Goal: Task Accomplishment & Management: Use online tool/utility

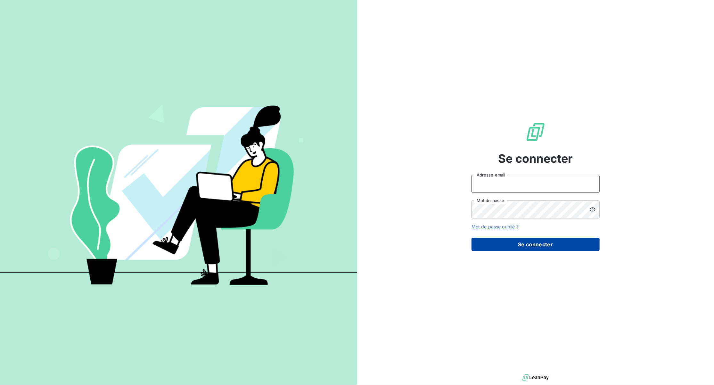
type input "[EMAIL_ADDRESS][DOMAIN_NAME]"
click at [575, 238] on button "Se connecter" at bounding box center [536, 244] width 128 height 13
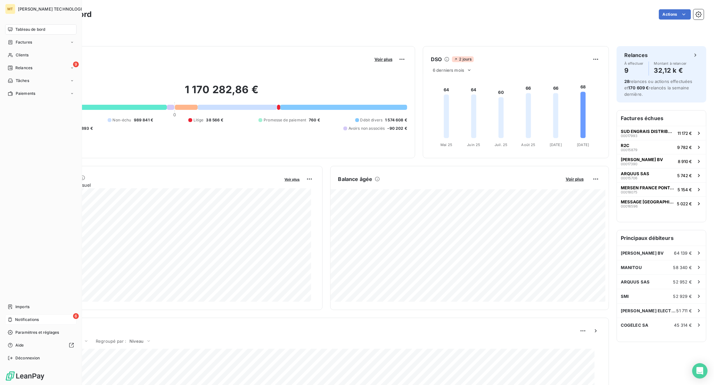
click at [15, 316] on div "6 Notifications" at bounding box center [40, 320] width 71 height 10
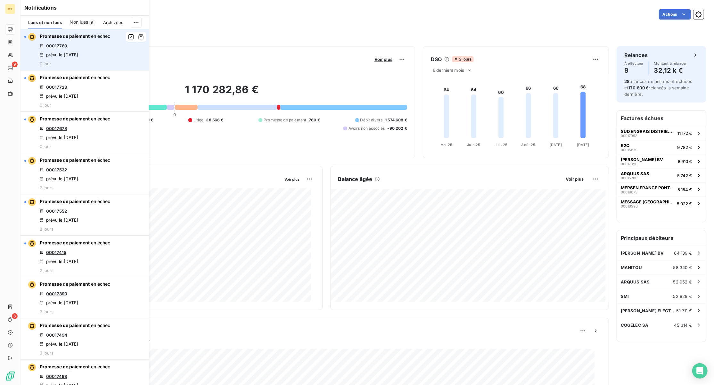
click at [64, 45] on link "00017769" at bounding box center [56, 45] width 21 height 5
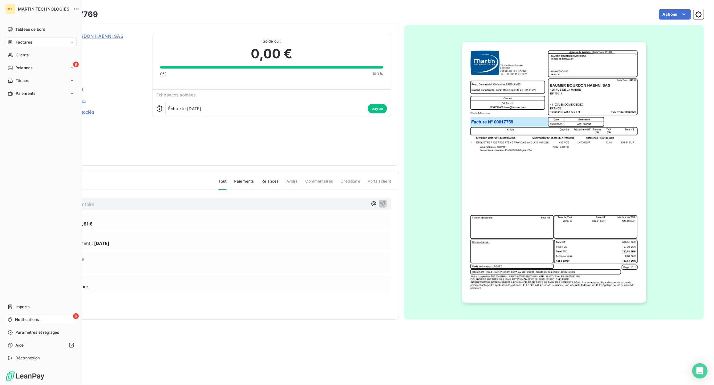
click at [19, 321] on span "Notifications" at bounding box center [27, 320] width 24 height 6
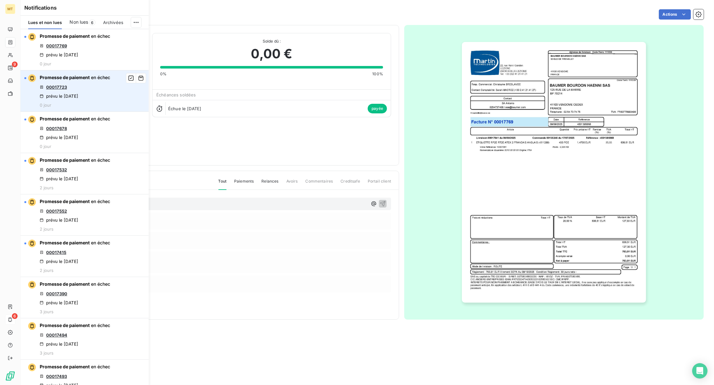
click at [61, 90] on link "00017723" at bounding box center [56, 87] width 21 height 5
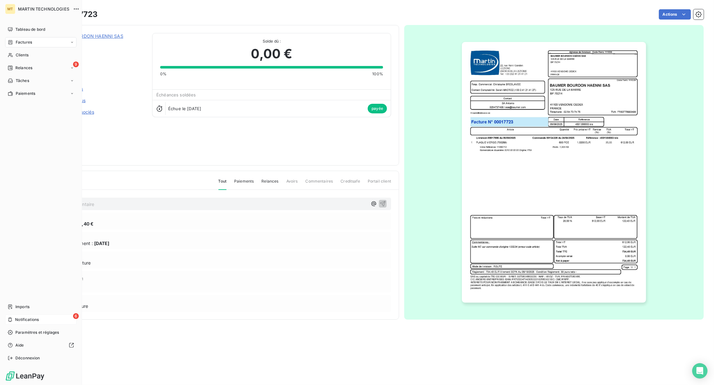
click at [32, 319] on span "Notifications" at bounding box center [27, 320] width 24 height 6
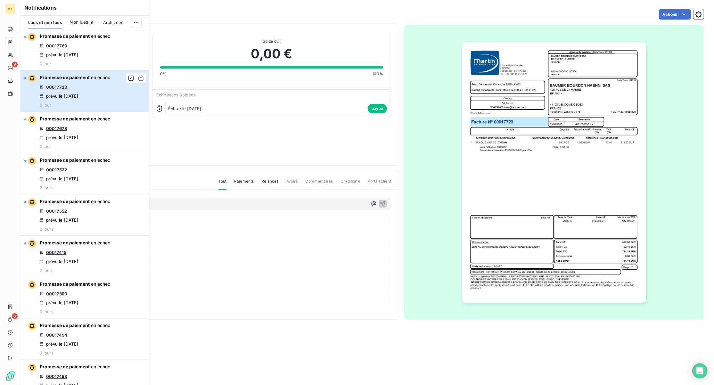
click at [94, 94] on div "Promesse de paiement en échec 00017723 prévu le 5 oct. 2025 0 jour" at bounding box center [75, 90] width 70 height 33
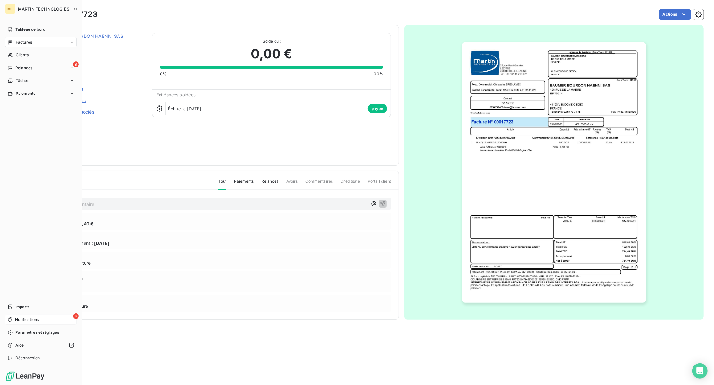
click at [23, 317] on span "Notifications" at bounding box center [27, 320] width 24 height 6
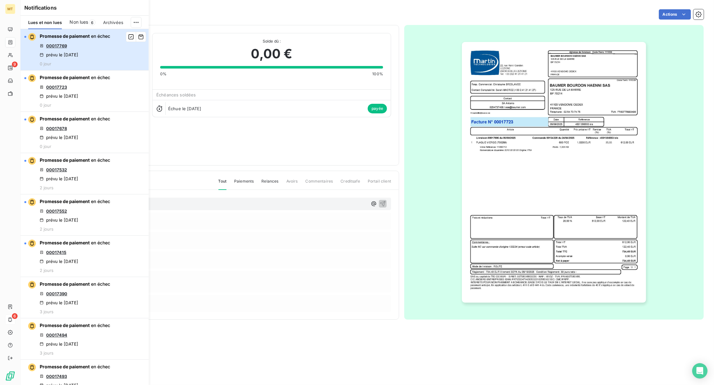
click at [92, 35] on span "en échec" at bounding box center [100, 35] width 19 height 5
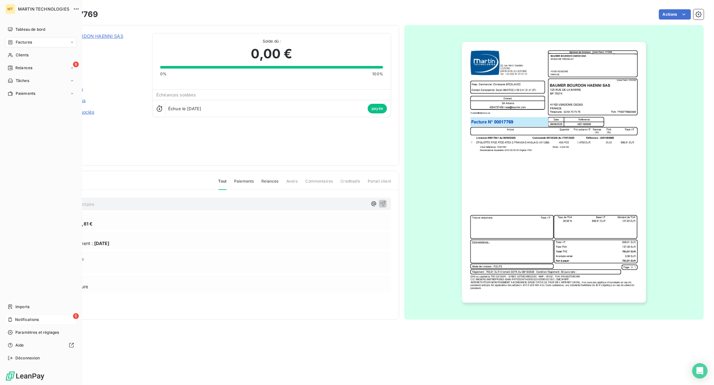
click at [16, 323] on div "5 Notifications" at bounding box center [40, 320] width 71 height 10
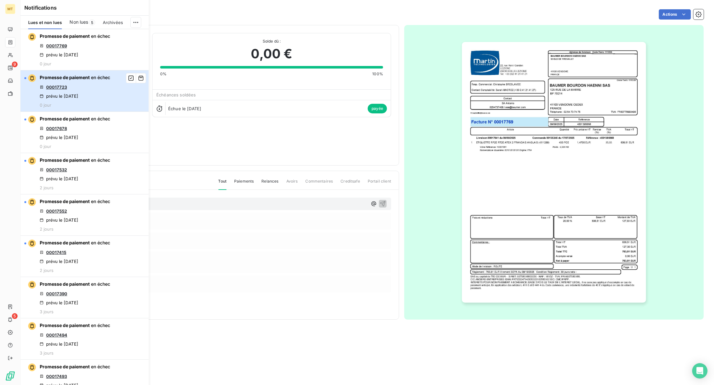
click at [42, 80] on span "Promesse de paiement" at bounding box center [65, 77] width 50 height 5
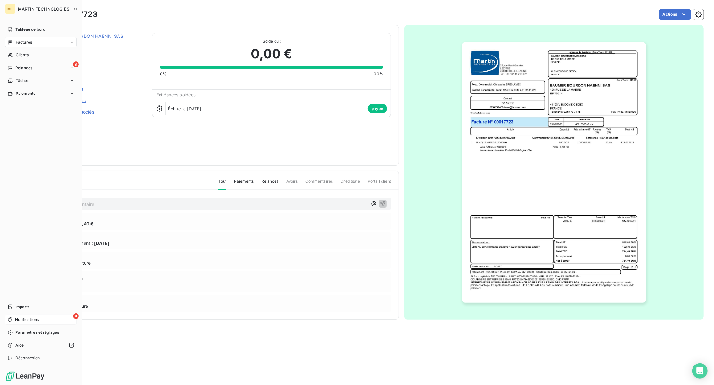
click at [26, 319] on span "Notifications" at bounding box center [27, 320] width 24 height 6
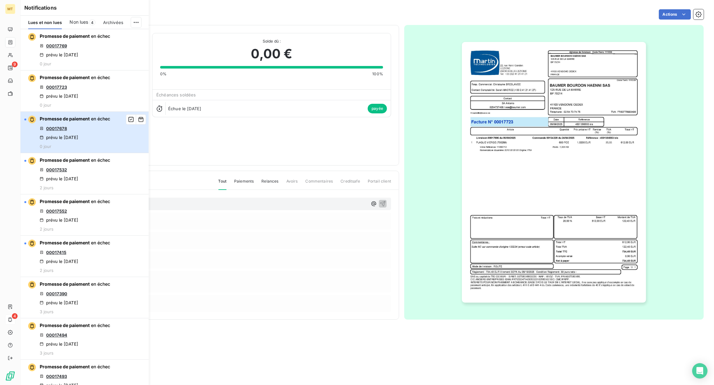
click at [49, 121] on span "Promesse de paiement" at bounding box center [65, 118] width 50 height 5
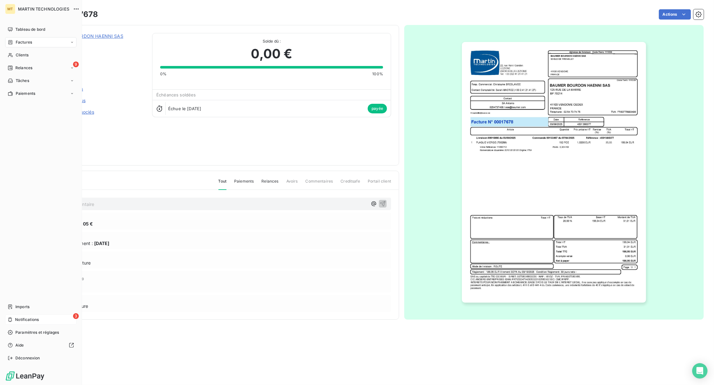
click at [22, 322] on span "Notifications" at bounding box center [27, 320] width 24 height 6
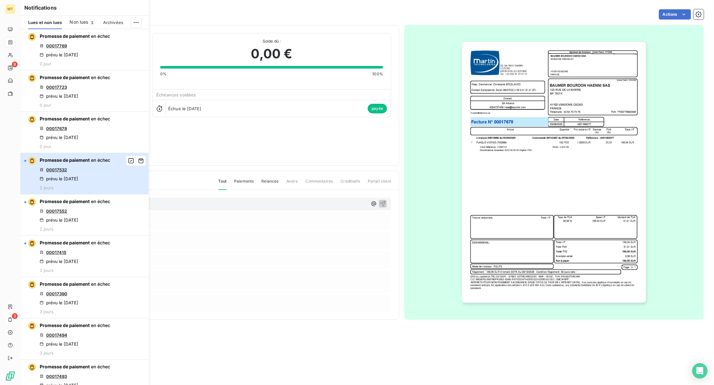
click at [68, 163] on span "Promesse de paiement" at bounding box center [65, 159] width 50 height 5
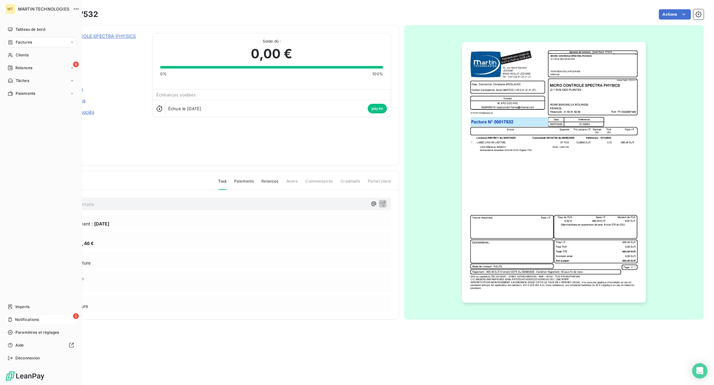
click at [17, 317] on div "2 Notifications" at bounding box center [40, 320] width 71 height 10
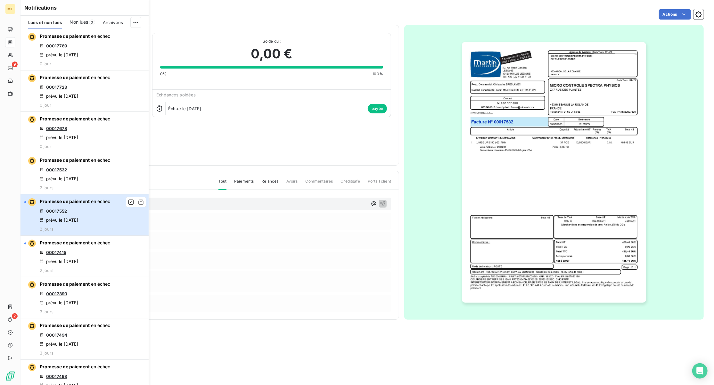
click at [67, 204] on span "Promesse de paiement" at bounding box center [65, 201] width 50 height 5
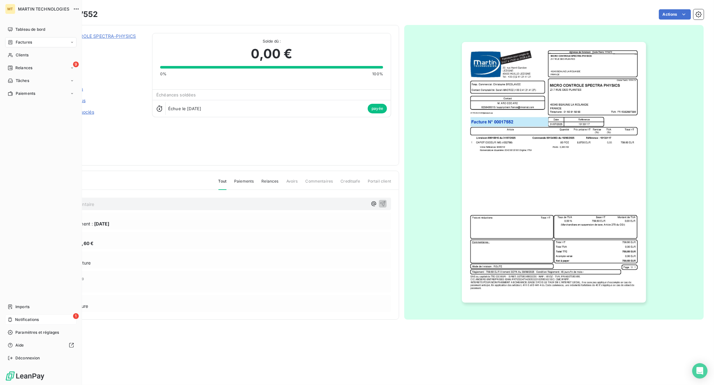
click at [17, 319] on span "Notifications" at bounding box center [27, 320] width 24 height 6
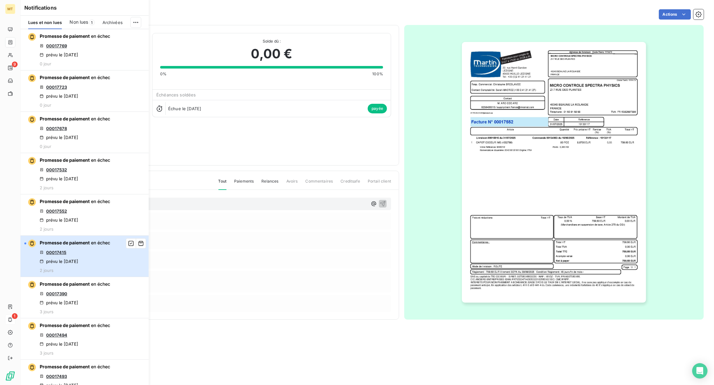
click at [60, 245] on span "Promesse de paiement" at bounding box center [65, 242] width 50 height 5
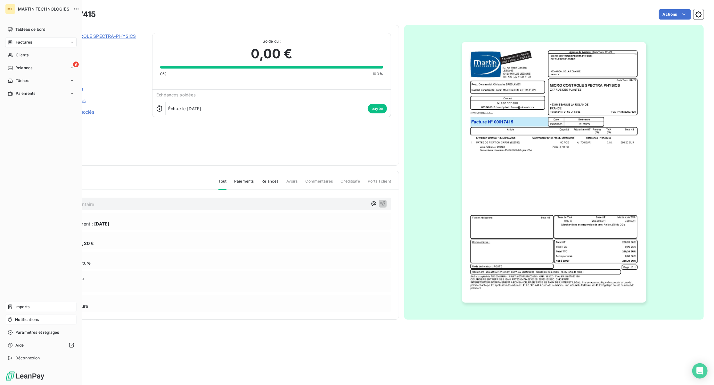
click at [27, 310] on span "Imports" at bounding box center [22, 307] width 14 height 6
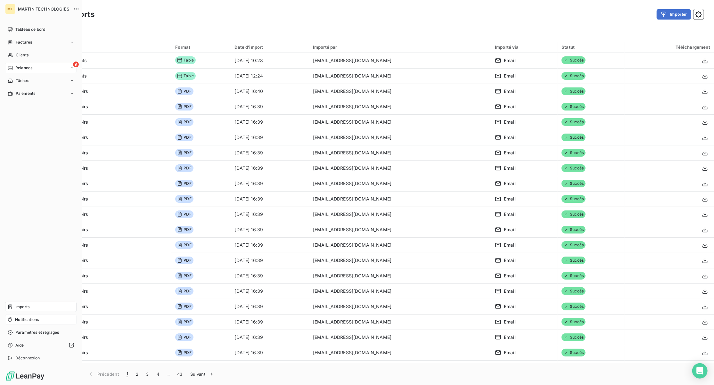
click at [27, 67] on span "Relances" at bounding box center [23, 68] width 17 height 6
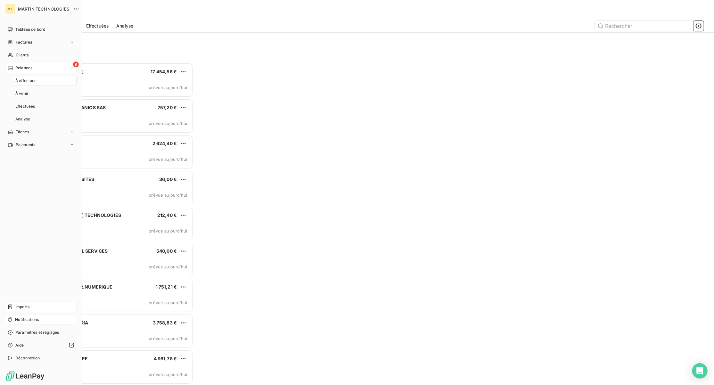
scroll to position [316, 156]
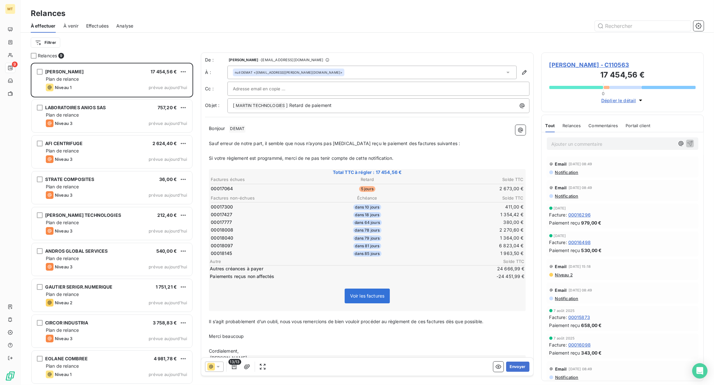
scroll to position [1, 0]
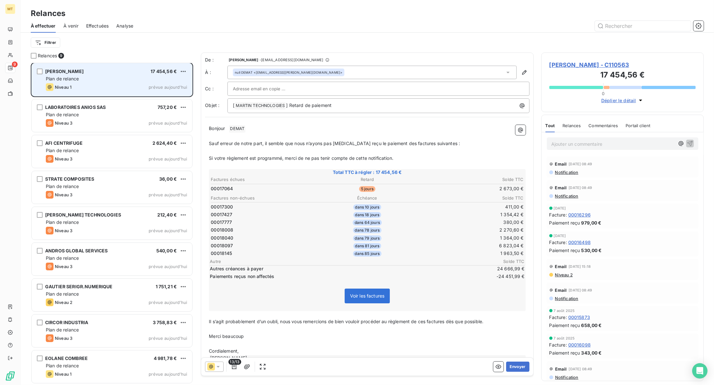
click at [97, 75] on div "KIRSTEN OHG 17 454,56 € Plan de relance Niveau 1 prévue aujourd’hui" at bounding box center [112, 79] width 161 height 33
click at [109, 83] on div "KIRSTEN OHG 17 454,56 € Plan de relance Niveau 1 prévue aujourd’hui" at bounding box center [112, 79] width 161 height 33
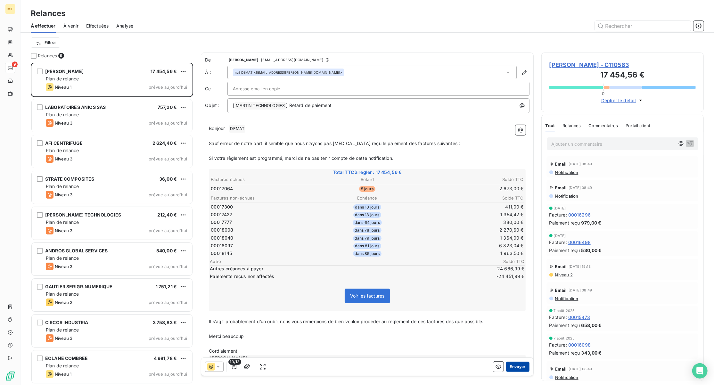
click at [509, 369] on button "Envoyer" at bounding box center [517, 367] width 23 height 10
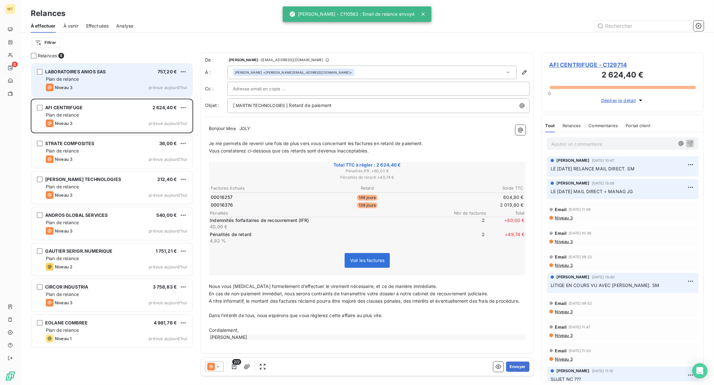
click at [111, 77] on div "Plan de relance" at bounding box center [116, 79] width 141 height 6
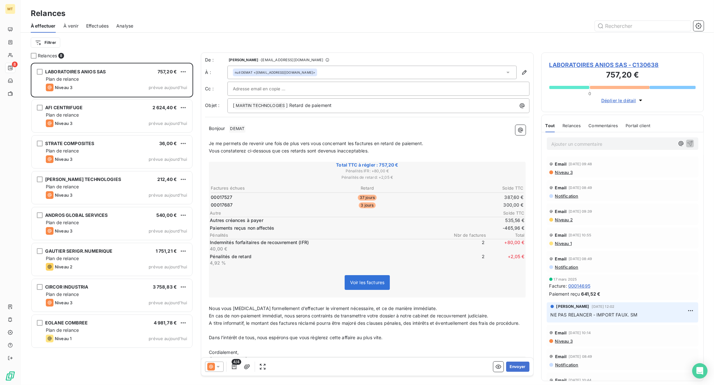
click at [266, 130] on p "Bonjour ﻿ DEMAT ﻿ ﻿" at bounding box center [367, 129] width 317 height 8
click at [512, 366] on button "Envoyer" at bounding box center [517, 367] width 23 height 10
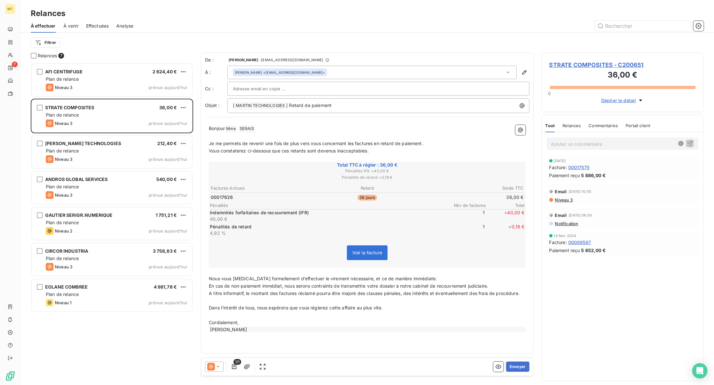
click at [287, 131] on p "Bonjour Mme ﻿ SERAIS ﻿ ﻿" at bounding box center [367, 129] width 317 height 8
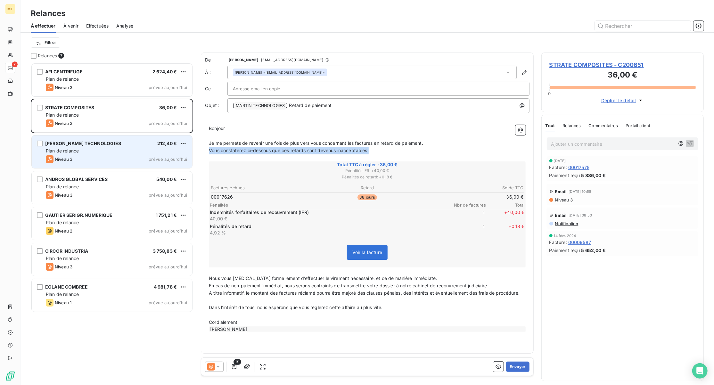
drag, startPoint x: 377, startPoint y: 150, endPoint x: 192, endPoint y: 151, distance: 184.6
click at [192, 151] on div "Relances 7 AFI CENTRIFUGE 2 624,40 € Plan de relance Niveau 3 prévue aujourd’hu…" at bounding box center [368, 219] width 694 height 333
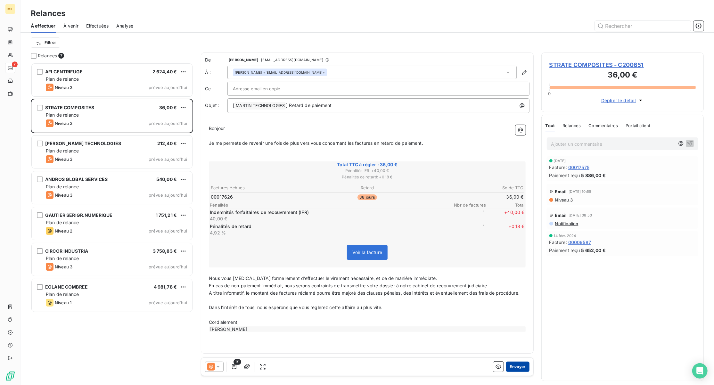
click at [522, 367] on button "Envoyer" at bounding box center [517, 367] width 23 height 10
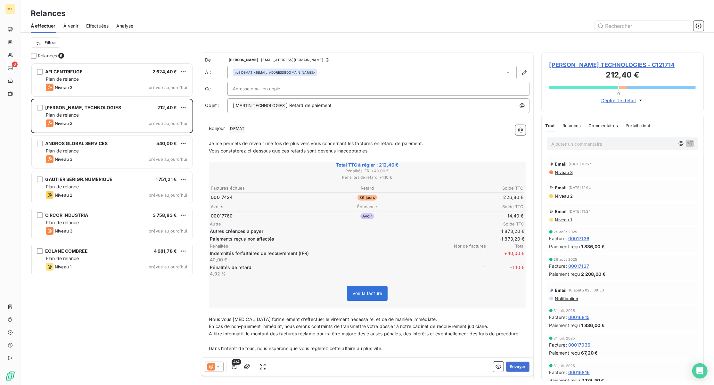
click at [262, 129] on p "Bonjour ﻿ DEMAT ﻿ ﻿" at bounding box center [367, 129] width 317 height 8
drag, startPoint x: 380, startPoint y: 150, endPoint x: 204, endPoint y: 149, distance: 175.9
click at [204, 149] on div "De : Sarah Macrez - rappels@leanpay.io À : null DEMAT <facturesfournisseurs@fil…" at bounding box center [367, 217] width 333 height 329
click at [369, 133] on p "﻿" at bounding box center [367, 135] width 317 height 7
drag, startPoint x: 374, startPoint y: 151, endPoint x: 201, endPoint y: 149, distance: 173.0
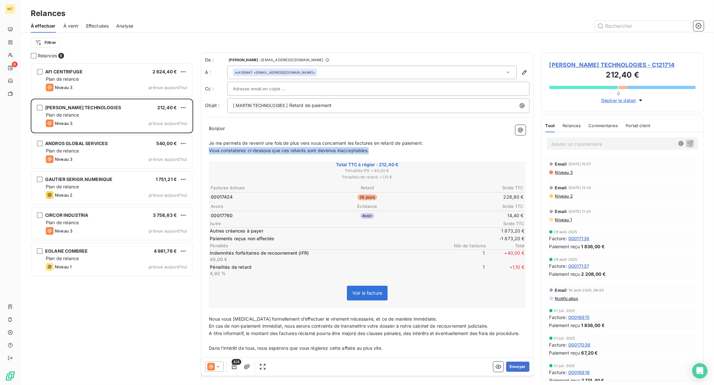
click at [201, 149] on div "De : Sarah Macrez - rappels@leanpay.io À : null DEMAT <facturesfournisseurs@fil…" at bounding box center [367, 217] width 333 height 329
click at [508, 365] on button "Envoyer" at bounding box center [517, 367] width 23 height 10
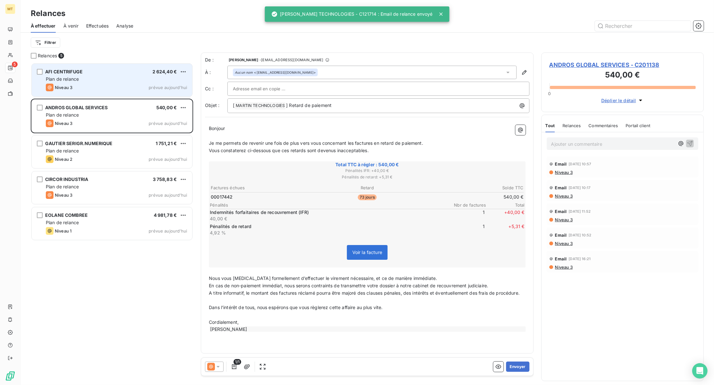
click at [109, 79] on div "Plan de relance" at bounding box center [116, 79] width 141 height 6
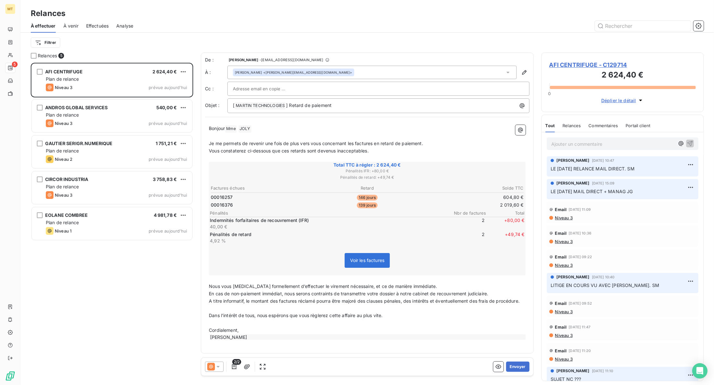
click at [261, 128] on p "Bonjour Mme ﻿ JOLY ﻿ ﻿" at bounding box center [367, 129] width 317 height 8
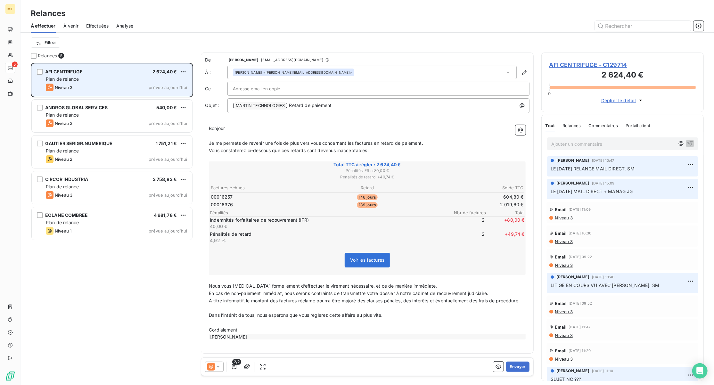
click at [124, 80] on div "Plan de relance" at bounding box center [116, 79] width 141 height 6
click at [109, 80] on div "Plan de relance" at bounding box center [116, 79] width 141 height 6
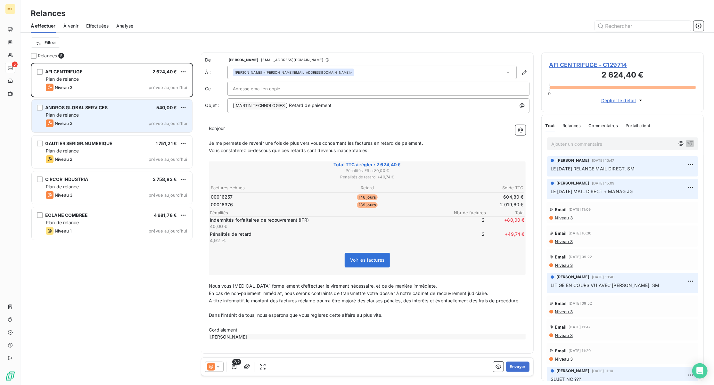
click at [104, 113] on div "Plan de relance" at bounding box center [116, 115] width 141 height 6
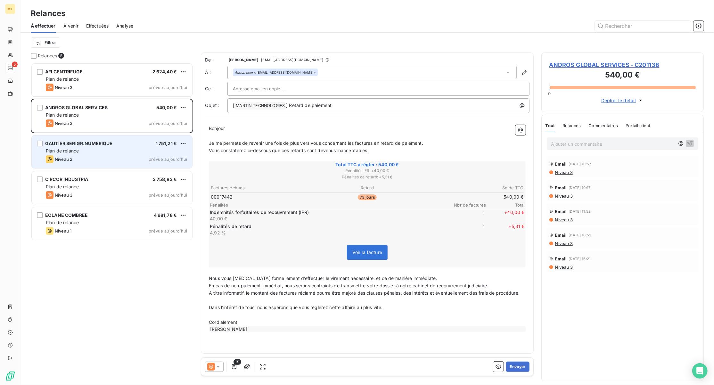
click at [110, 152] on div "Plan de relance" at bounding box center [116, 151] width 141 height 6
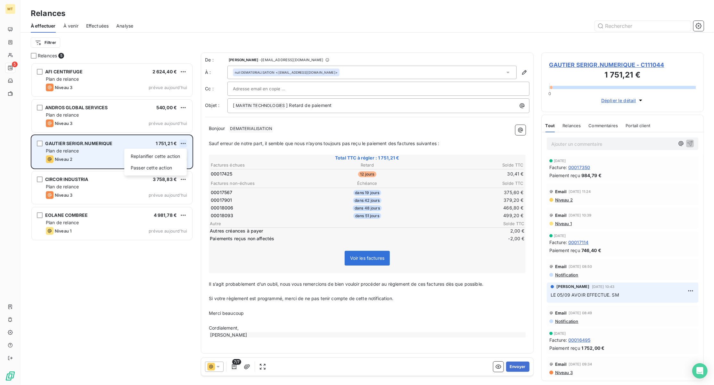
click at [181, 145] on html "MT 5 Relances À effectuer À venir Effectuées Analyse Filtrer Relances 5 AFI CEN…" at bounding box center [357, 192] width 714 height 385
click at [163, 157] on div "Replanifier cette action" at bounding box center [155, 156] width 57 height 10
select select "9"
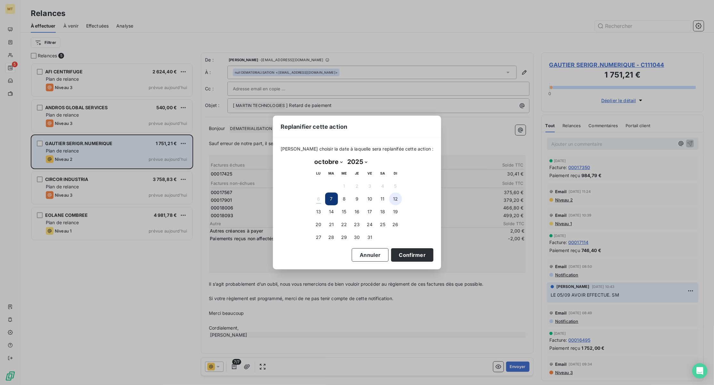
click at [395, 199] on button "12" at bounding box center [395, 199] width 13 height 13
click at [397, 255] on button "Confirmer" at bounding box center [412, 254] width 42 height 13
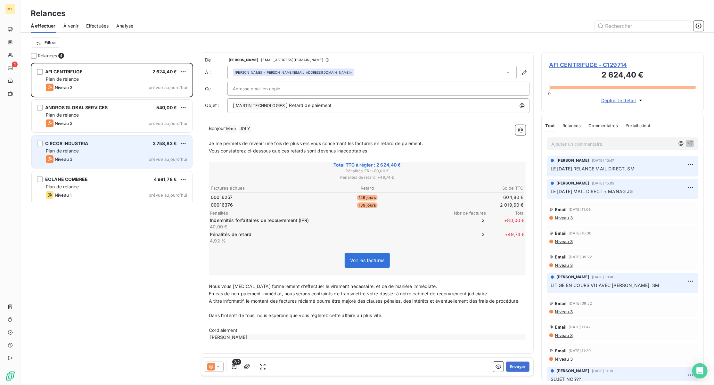
click at [106, 153] on div "Plan de relance" at bounding box center [116, 151] width 141 height 6
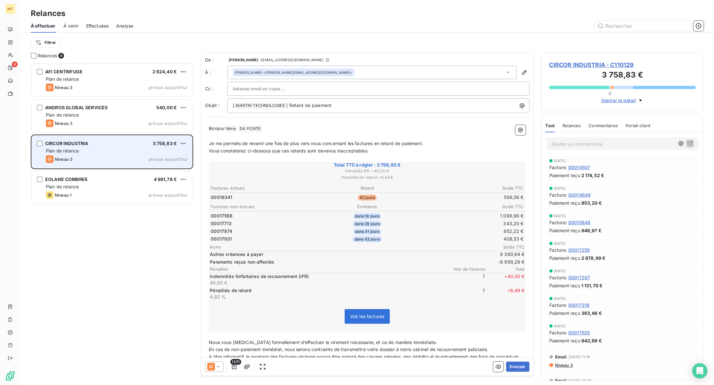
click at [87, 147] on div "CIRCOR INDUSTRIA 3 758,83 € Plan de relance Niveau 3 prévue aujourd’hui" at bounding box center [112, 152] width 161 height 33
click at [104, 151] on div "Plan de relance" at bounding box center [116, 151] width 141 height 6
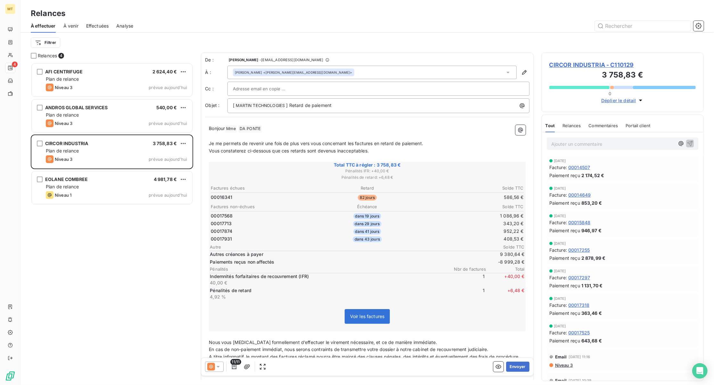
click at [276, 126] on p "Bonjour Mme ﻿ DA PONTE ﻿ ﻿" at bounding box center [367, 129] width 317 height 8
click at [521, 70] on icon "button" at bounding box center [524, 72] width 6 height 6
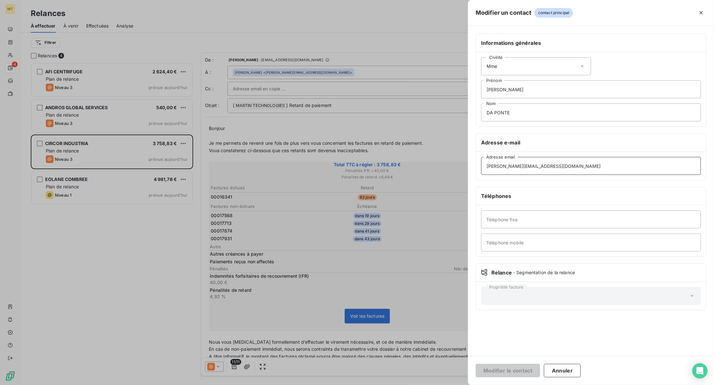
drag, startPoint x: 549, startPoint y: 166, endPoint x: 439, endPoint y: 161, distance: 110.3
click at [439, 385] on div "Modifier un contact contact principal Informations générales Civilité Mme Sylvi…" at bounding box center [357, 385] width 714 height 0
click at [702, 12] on icon "button" at bounding box center [701, 13] width 6 height 6
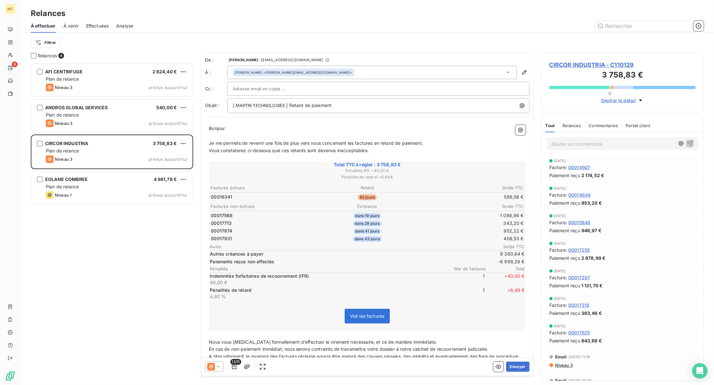
click at [313, 88] on div at bounding box center [378, 89] width 291 height 10
paste input "'sandrine.leglantier@circor.com'"
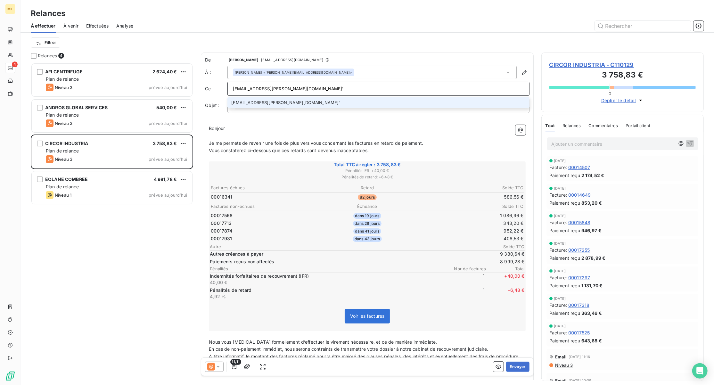
type input "'sandrine.leglantier@circor.com'"
click at [267, 102] on li "'sandrine.leglantier@circor.com'" at bounding box center [378, 102] width 302 height 11
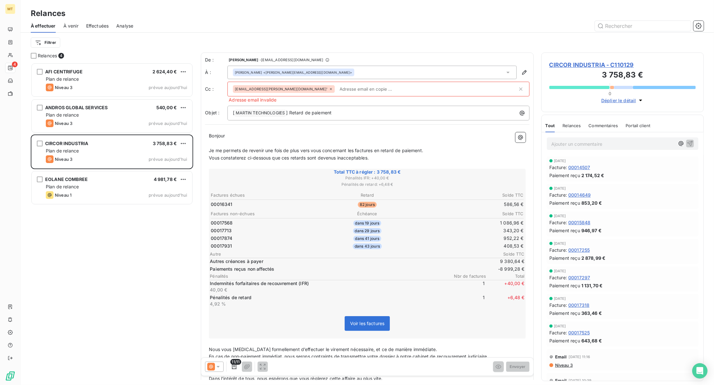
click at [296, 89] on div "'sandrine.leglantier@circor.com'" at bounding box center [284, 89] width 102 height 8
click at [330, 90] on icon at bounding box center [331, 89] width 2 height 2
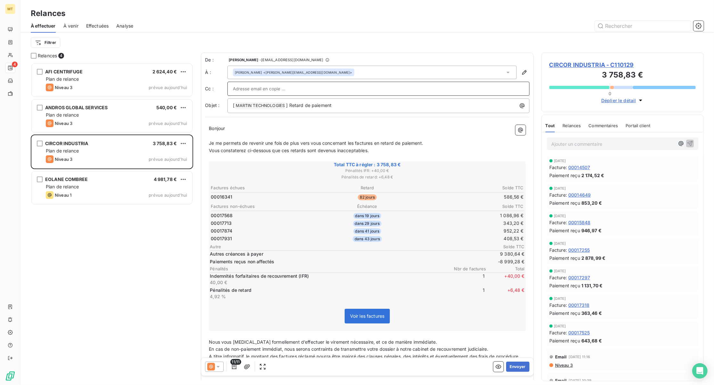
paste input "'sandrine.leglantier@circor.com'"
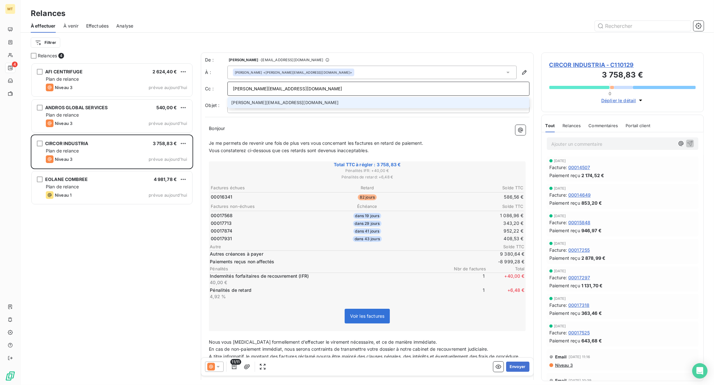
type input "sandrine.leglantier@circor.com"
click at [283, 103] on li "sandrine.leglantier@circor.com" at bounding box center [378, 102] width 302 height 11
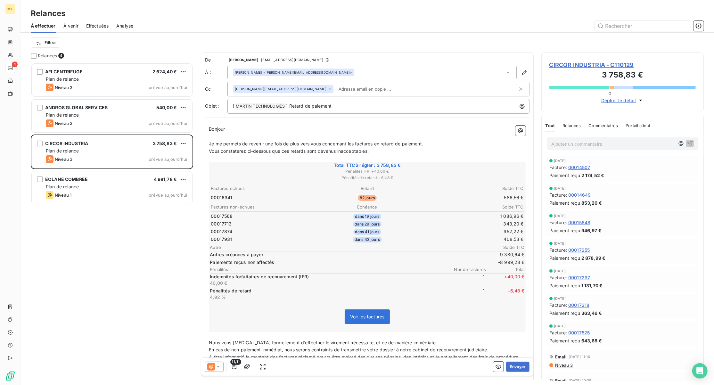
click at [336, 92] on input "text" at bounding box center [373, 89] width 74 height 10
paste input "'nicolas.roy@circor.com'"
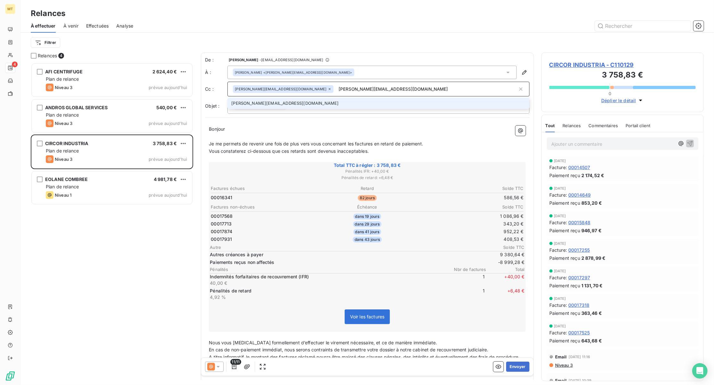
type input "nicolas.roy@circor.com"
click at [256, 105] on li "nicolas.roy@circor.com" at bounding box center [378, 103] width 302 height 11
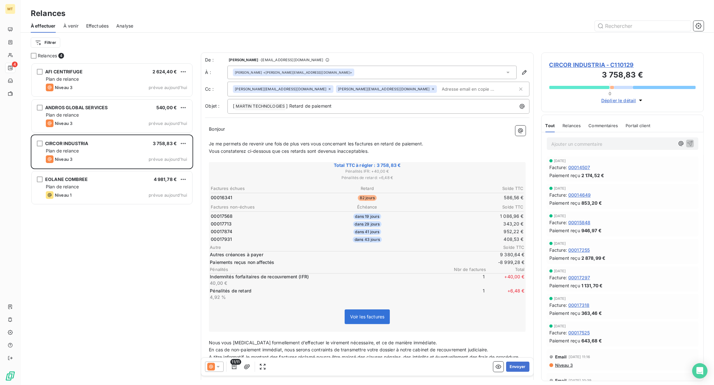
click at [440, 90] on input "text" at bounding box center [477, 89] width 74 height 10
paste input "'Bryan.Akabile@circor.com'"
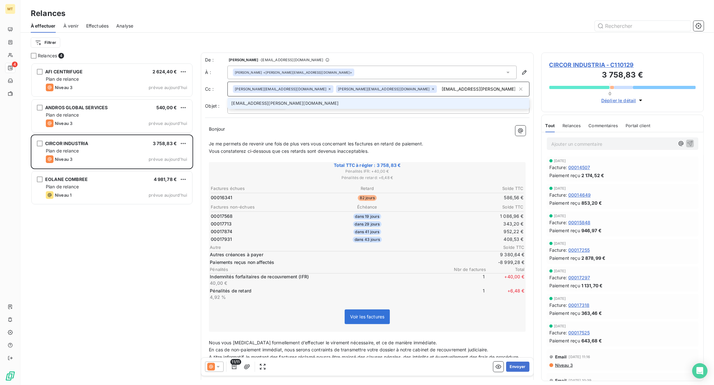
click at [440, 89] on input "'Bryan.Akabile@circor.com" at bounding box center [479, 89] width 78 height 10
type input "Bryan.Akabile@circor.com"
click at [345, 102] on li "Bryan.Akabile@circor.com" at bounding box center [378, 103] width 302 height 11
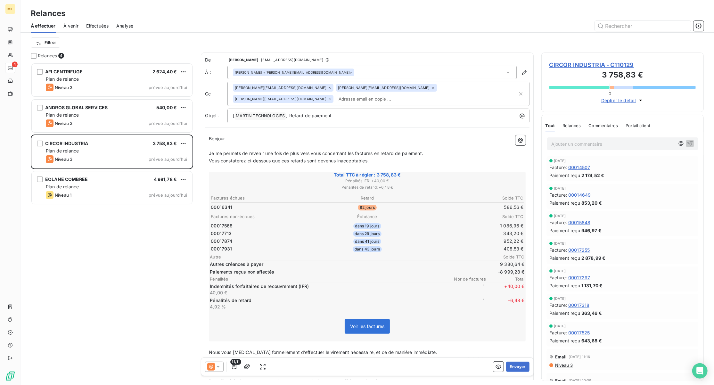
click at [410, 94] on input "text" at bounding box center [373, 99] width 74 height 10
paste input "'anais.terrasse@circor.com'"
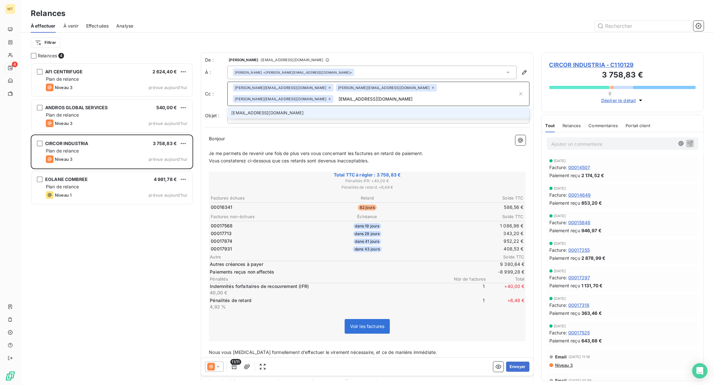
click at [409, 94] on input "'anais.terrasse@circor.com" at bounding box center [426, 99] width 181 height 10
type input "anais.terrasse@circor.com"
click at [385, 107] on li "anais.terrasse@circor.com" at bounding box center [378, 112] width 302 height 11
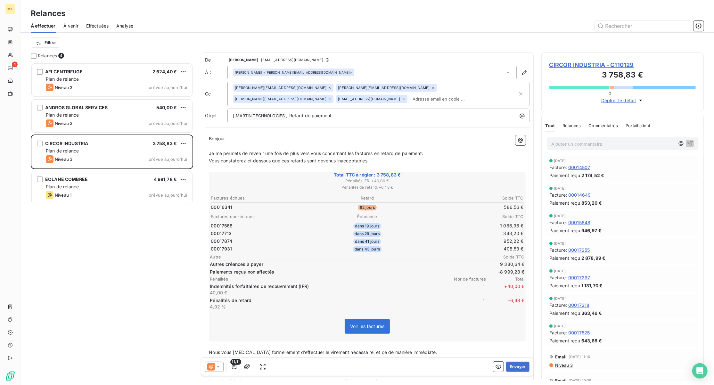
click at [309, 100] on div "sandrine.leglantier@circor.com nicolas.roy@circor.com Bryan.Akabile@circor.com …" at bounding box center [375, 94] width 285 height 20
paste input "'maeva.bougue@circor.com'"
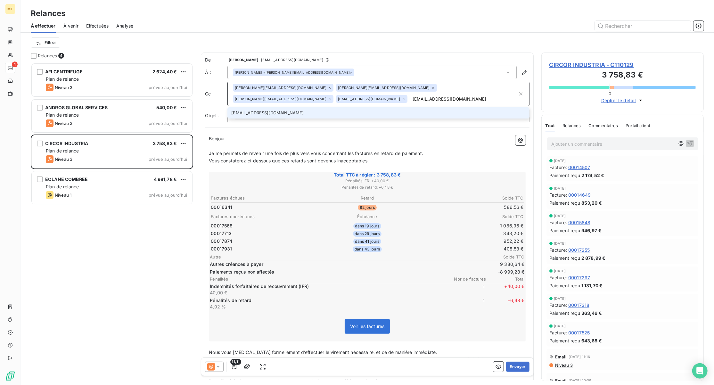
click at [410, 100] on input "'maeva.bougue@circor.com" at bounding box center [464, 99] width 108 height 10
type input "maeva.bougue@circor.com"
click at [275, 114] on li "maeva.bougue@circor.com" at bounding box center [378, 112] width 302 height 11
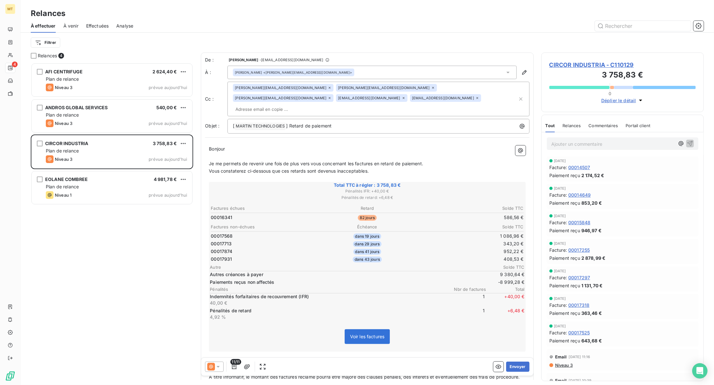
click at [307, 104] on input "text" at bounding box center [270, 109] width 74 height 10
paste input "'brigitte.sambikasende@circor.com'"
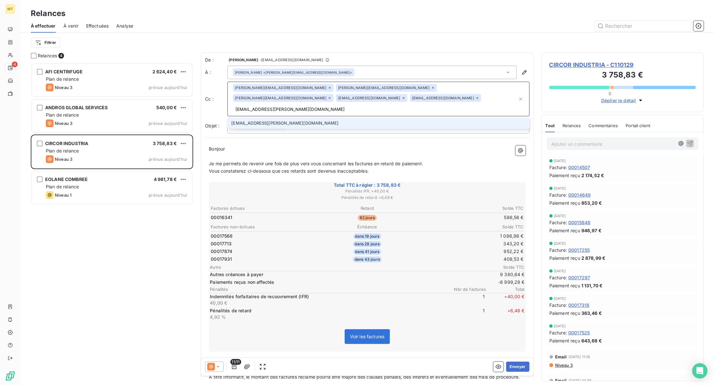
click at [296, 104] on input "'brigitte.sambikasende@circor.com" at bounding box center [375, 109] width 285 height 10
type input "brigitte.sambikasende@circor.com"
click at [302, 118] on li "brigitte.sambikasende@circor.com" at bounding box center [378, 123] width 302 height 11
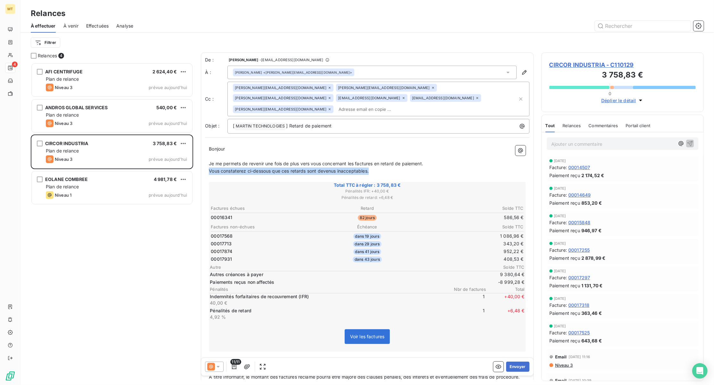
drag, startPoint x: 324, startPoint y: 167, endPoint x: 206, endPoint y: 163, distance: 117.3
click at [206, 163] on div "Bonjour ﻿ Je me permets de revenir une fois de plus vers vous concernant les fa…" at bounding box center [367, 281] width 325 height 279
click at [341, 122] on p "[ MARTIN TECHNOLOGIES ﻿ ] Retard de paiement" at bounding box center [380, 126] width 294 height 8
click at [515, 367] on button "Envoyer" at bounding box center [517, 367] width 23 height 10
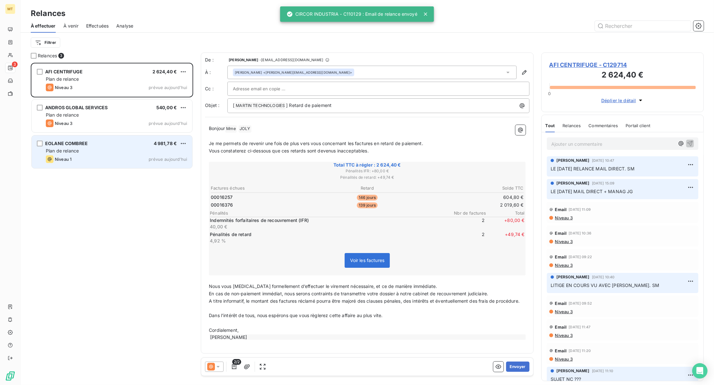
click at [107, 158] on div "Niveau 1 prévue aujourd’hui" at bounding box center [116, 159] width 141 height 8
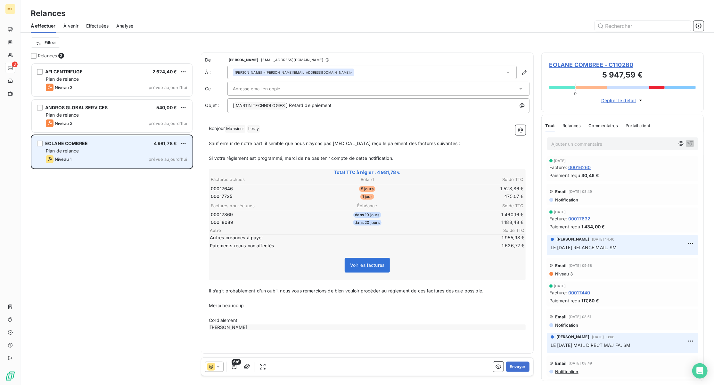
click at [106, 154] on div "EOLANE COMBREE 4 981,78 € Plan de relance Niveau 1 prévue aujourd’hui" at bounding box center [112, 152] width 161 height 33
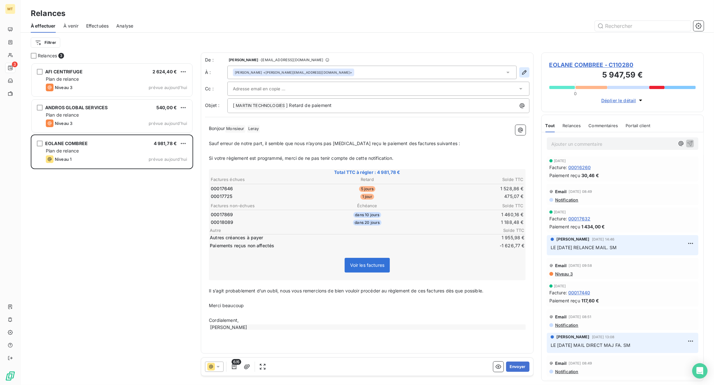
click at [521, 72] on icon "button" at bounding box center [524, 72] width 6 height 6
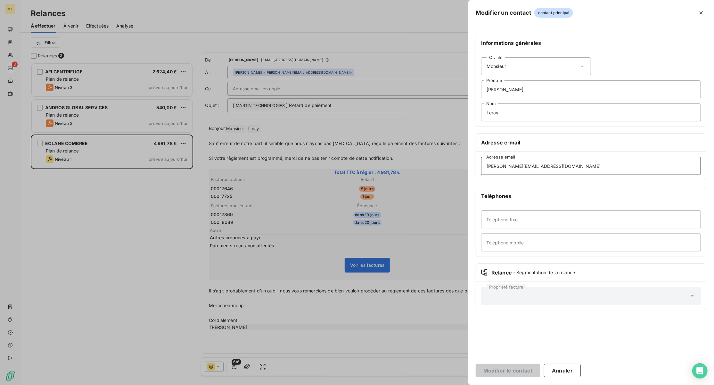
drag, startPoint x: 541, startPoint y: 165, endPoint x: 438, endPoint y: 165, distance: 102.5
click at [438, 385] on div "Modifier un contact contact principal Informations générales Civilité Monsieur …" at bounding box center [357, 385] width 714 height 0
drag, startPoint x: 561, startPoint y: 369, endPoint x: 555, endPoint y: 367, distance: 6.3
click at [560, 369] on button "Annuler" at bounding box center [562, 370] width 37 height 13
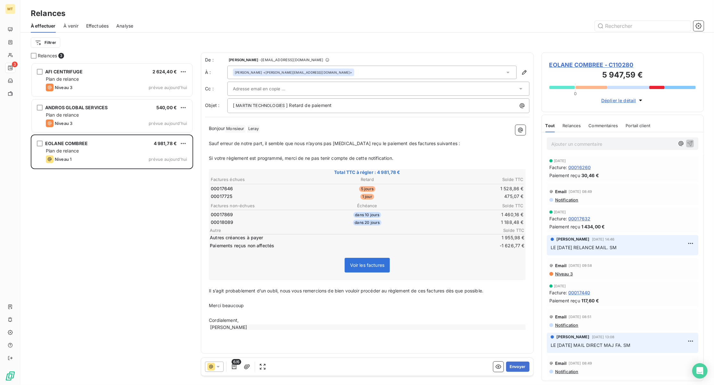
click at [278, 86] on input "text" at bounding box center [267, 89] width 69 height 10
paste input "chanhdy.serein@cicor.com"
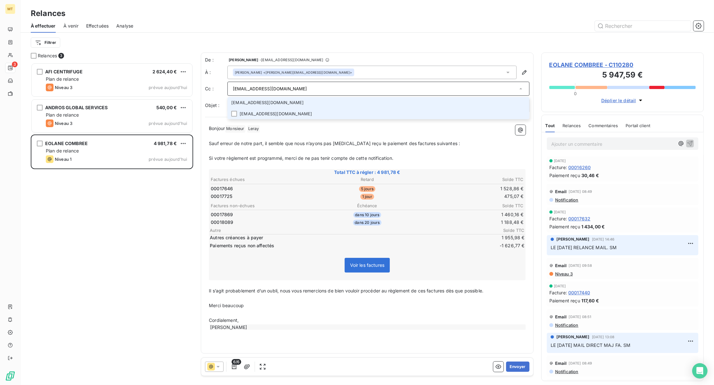
type input "chanhdy.serein@cicor.com"
click at [258, 112] on li "chanhdy.serein@cicor.com" at bounding box center [378, 113] width 302 height 11
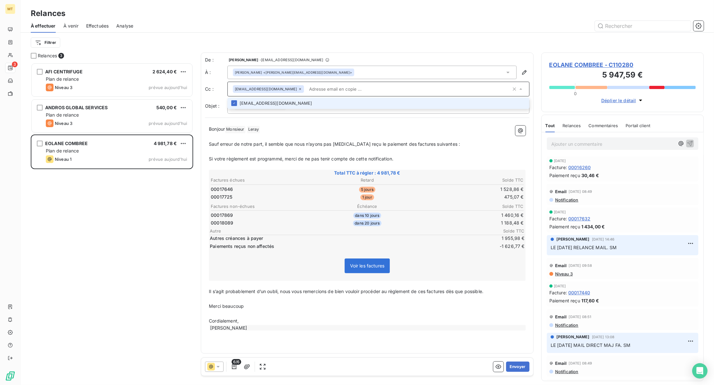
click at [294, 118] on div at bounding box center [367, 118] width 325 height 0
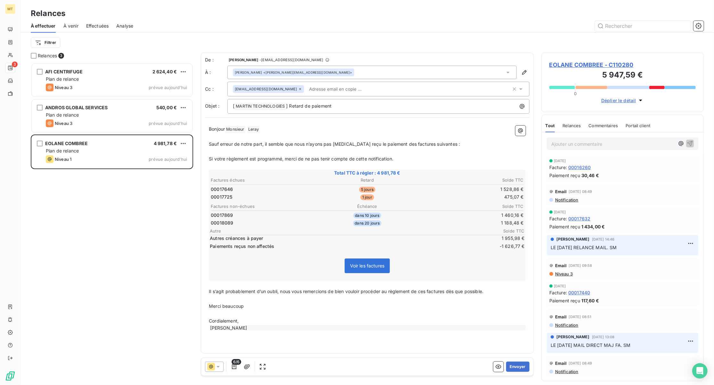
click at [276, 131] on p "Bonjour Monsieur ﻿ Leray ﻿ ﻿" at bounding box center [367, 130] width 317 height 8
click at [517, 365] on button "Envoyer" at bounding box center [517, 367] width 23 height 10
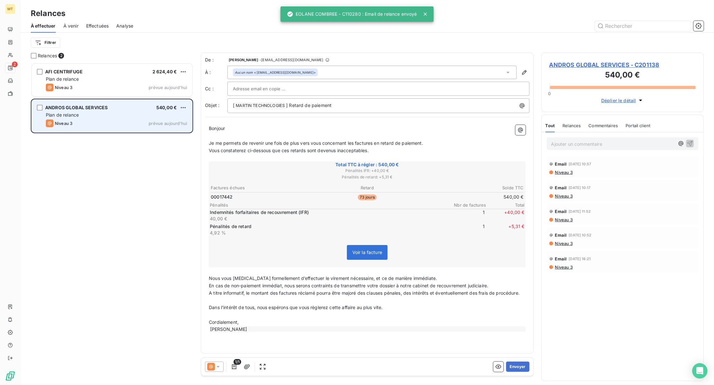
click at [123, 114] on div "Plan de relance" at bounding box center [116, 115] width 141 height 6
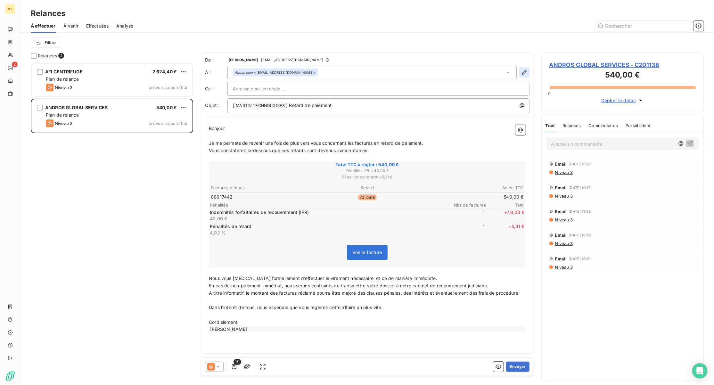
click at [520, 71] on button "button" at bounding box center [524, 72] width 10 height 10
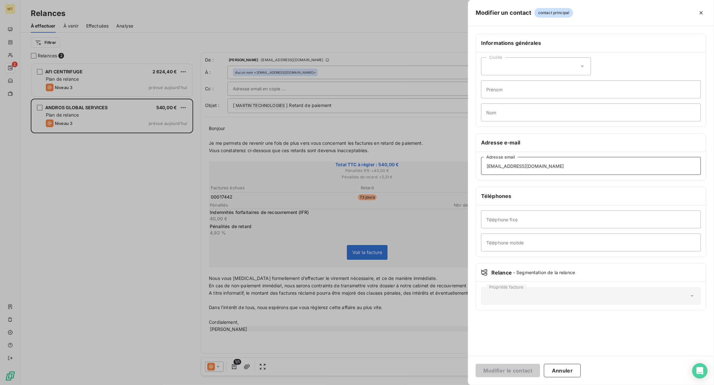
drag, startPoint x: 557, startPoint y: 167, endPoint x: 433, endPoint y: 171, distance: 123.7
click at [433, 385] on div "Modifier un contact contact principal Informations générales Civilité Prénom No…" at bounding box center [357, 385] width 714 height 0
click at [558, 370] on button "Annuler" at bounding box center [562, 370] width 37 height 13
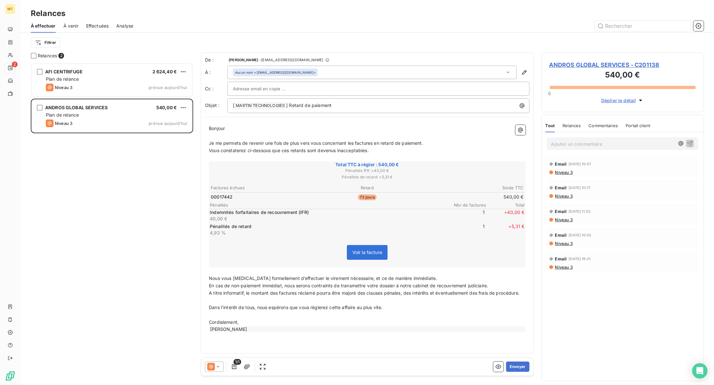
click at [284, 86] on input "text" at bounding box center [267, 89] width 69 height 10
paste input "'damien.martinez@andros.fr"
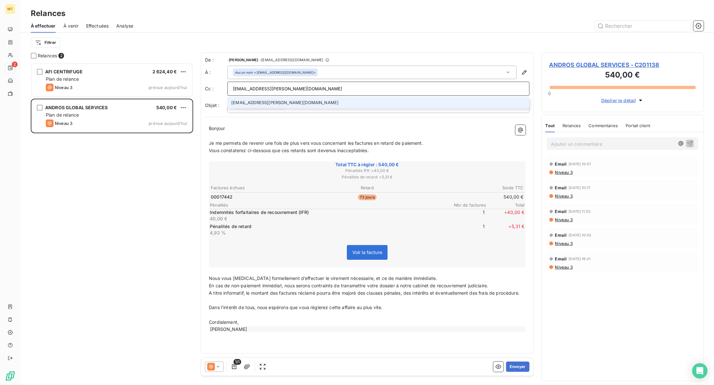
type input "'damien.martinez@andros.fr"
click at [264, 102] on li "'damien.martinez@andros.fr" at bounding box center [378, 102] width 302 height 11
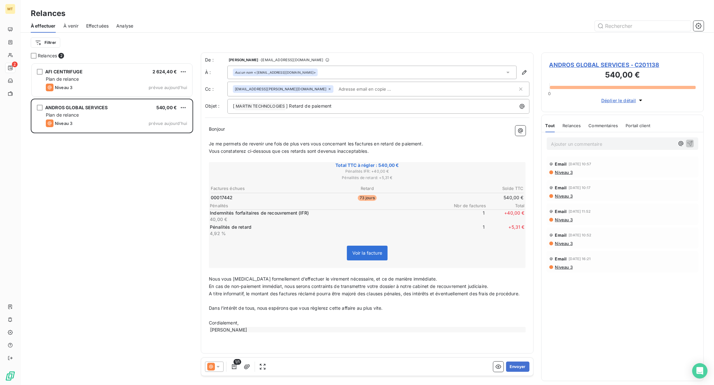
paste input "'julie.serres@andros.fr'"
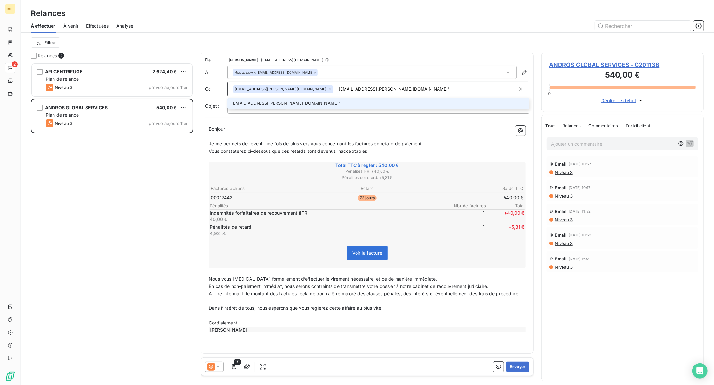
type input "'julie.serres@andros.fr'"
click at [286, 104] on li "'julie.serres@andros.fr'" at bounding box center [378, 103] width 302 height 11
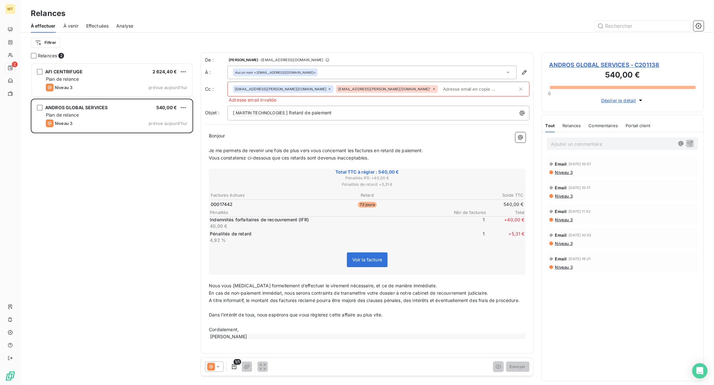
click at [432, 88] on icon at bounding box center [434, 89] width 4 height 4
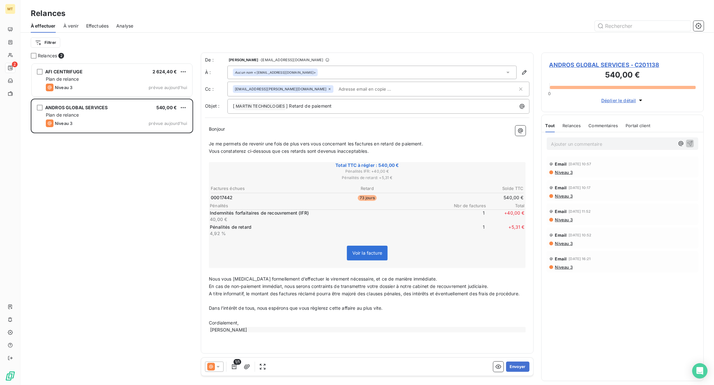
paste input "'julie.serres@andros.fr'"
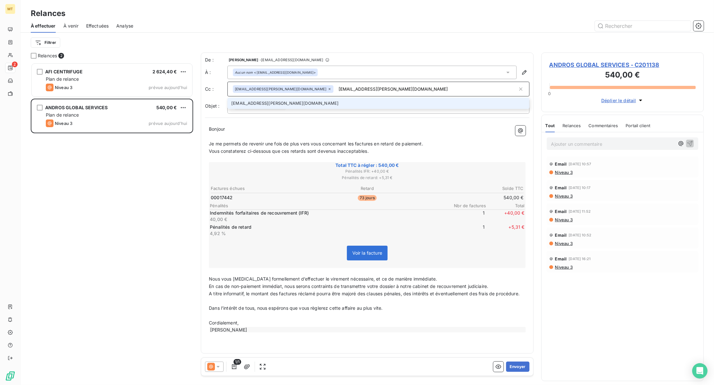
click at [336, 90] on input "'julie.serres@andros.fr" at bounding box center [426, 89] width 181 height 10
type input "julie.serres@andros.fr"
click at [306, 102] on li "julie.serres@andros.fr" at bounding box center [378, 103] width 302 height 11
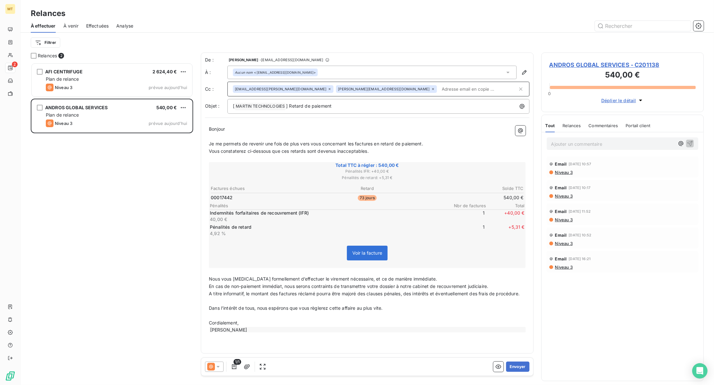
click at [265, 90] on span "'damien.martinez@andros.fr" at bounding box center [281, 89] width 92 height 4
click at [266, 90] on span "'damien.martinez@andros.fr" at bounding box center [281, 89] width 92 height 4
click at [328, 89] on icon at bounding box center [330, 89] width 4 height 4
paste input "'damien.martinez@andros.fr"
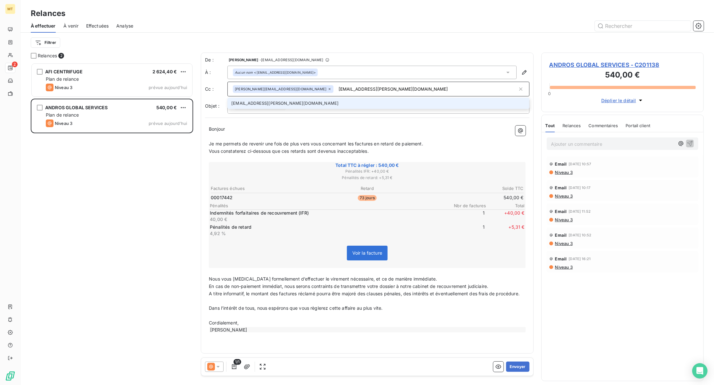
click at [336, 90] on input "'damien.martinez@andros.fr" at bounding box center [426, 89] width 181 height 10
type input "damien.martinez@andros.fr"
click at [290, 103] on li "damien.martinez@andros.fr" at bounding box center [378, 103] width 302 height 11
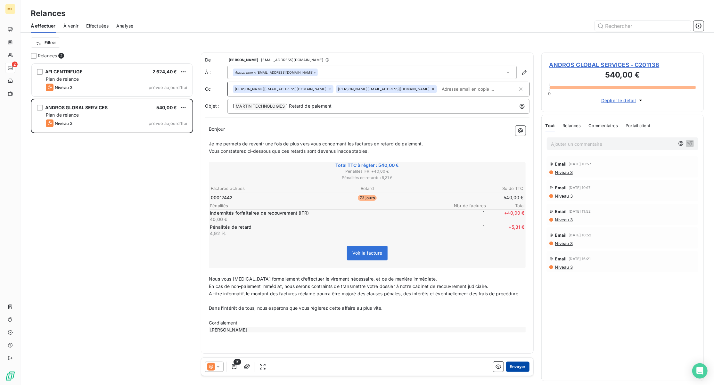
click at [519, 368] on button "Envoyer" at bounding box center [517, 367] width 23 height 10
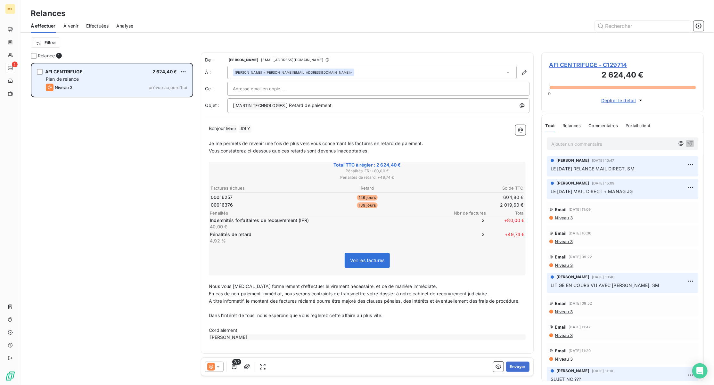
click at [116, 81] on div "Plan de relance" at bounding box center [116, 79] width 141 height 6
click at [107, 85] on div "Niveau 3 prévue aujourd’hui" at bounding box center [116, 88] width 141 height 8
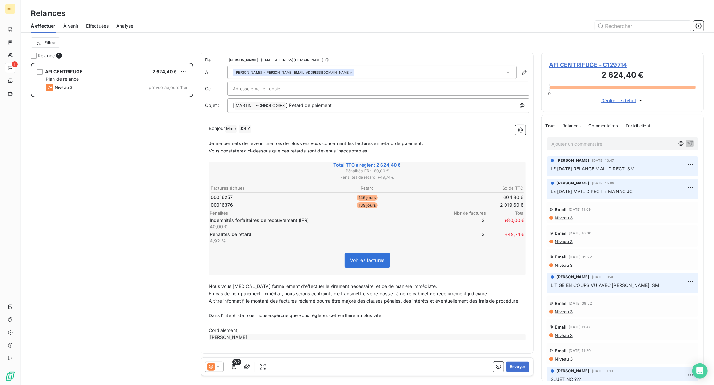
click at [593, 166] on p "LE 29/09/25 RELANCE MAIL DIRECT. SM" at bounding box center [623, 168] width 144 height 7
click at [608, 166] on p "LE 29/09/25 RELANCE MAIL DIRECT. SM" at bounding box center [623, 168] width 144 height 7
drag, startPoint x: 281, startPoint y: 159, endPoint x: 447, endPoint y: 151, distance: 166.2
click at [447, 151] on p "Vous constaterez ci-dessous que ces retards sont devenus inacceptables." at bounding box center [367, 150] width 317 height 7
drag, startPoint x: 447, startPoint y: 151, endPoint x: 429, endPoint y: 193, distance: 45.7
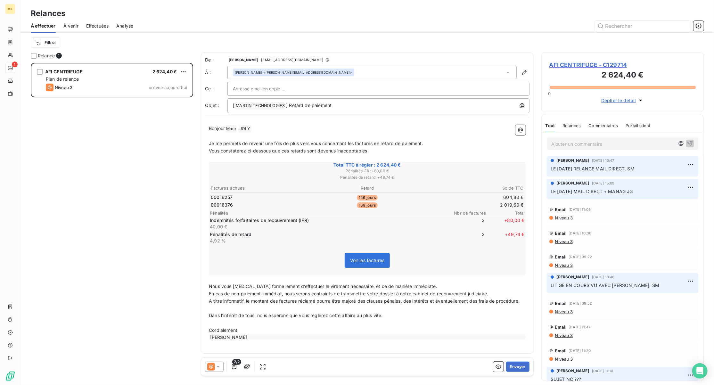
click at [429, 194] on td "604,80 €" at bounding box center [472, 197] width 104 height 7
click at [361, 232] on p "Pénalités de retard" at bounding box center [327, 234] width 235 height 6
drag, startPoint x: 361, startPoint y: 232, endPoint x: 328, endPoint y: 232, distance: 32.7
click at [328, 232] on p "Pénalités de retard" at bounding box center [327, 234] width 235 height 6
click at [576, 145] on p "Ajouter un commentaire ﻿" at bounding box center [612, 144] width 123 height 8
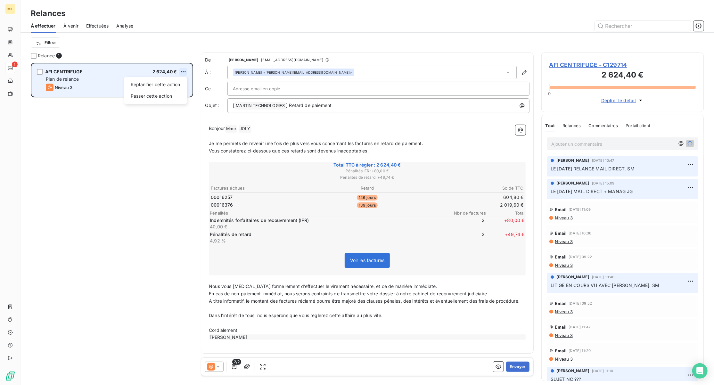
click at [182, 71] on html "MT 1 Relances À effectuer À venir Effectuées Analyse Filtrer Relance 1 AFI CENT…" at bounding box center [357, 192] width 714 height 385
click at [150, 83] on div "Replanifier cette action" at bounding box center [155, 84] width 57 height 10
select select "9"
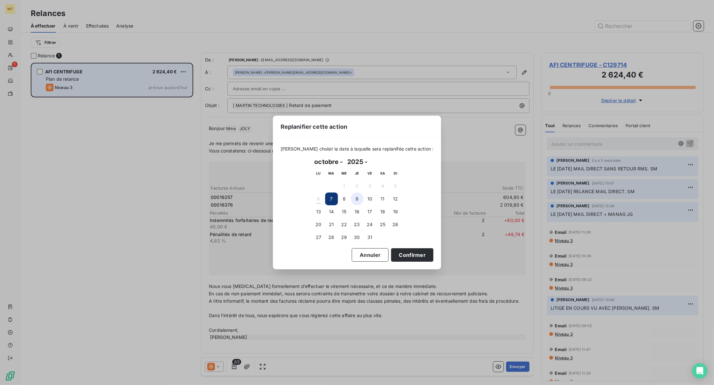
click at [358, 200] on button "9" at bounding box center [357, 199] width 13 height 13
click at [402, 255] on button "Confirmer" at bounding box center [412, 254] width 42 height 13
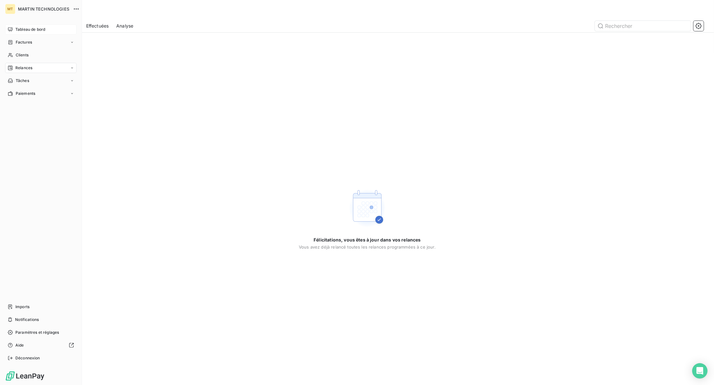
click at [13, 30] on div "Tableau de bord" at bounding box center [40, 29] width 71 height 10
